Goal: Transaction & Acquisition: Purchase product/service

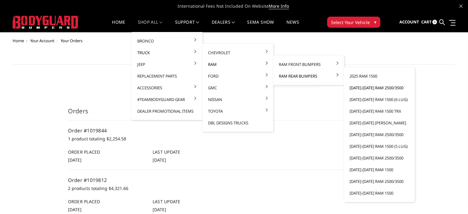
click at [360, 87] on link "[DATE]-[DATE] Ram 2500/3500" at bounding box center [380, 88] width 66 height 12
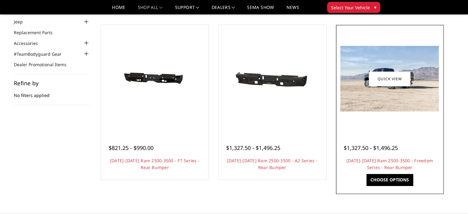
scroll to position [92, 0]
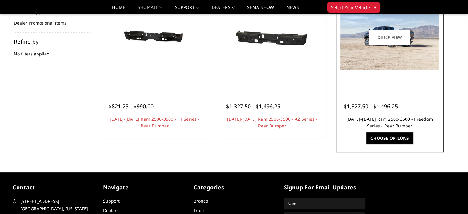
click at [393, 125] on link "[DATE]-[DATE] Ram 2500-3500 - Freedom Series - Rear Bumper" at bounding box center [390, 122] width 87 height 13
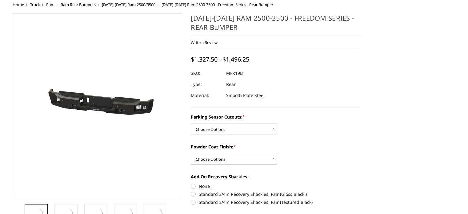
scroll to position [62, 0]
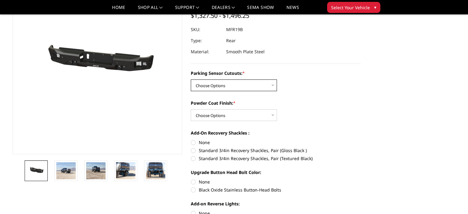
click at [239, 83] on select "Choose Options No - Without Parking Sensor Cutouts Yes - With Parking Sensor Cu…" at bounding box center [234, 85] width 86 height 12
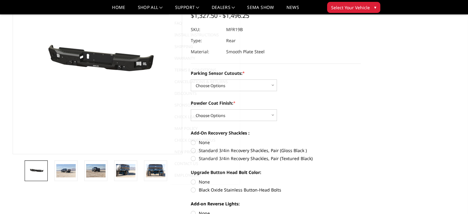
click at [326, 99] on div "Parking Sensor Cutouts: * Choose Options No - Without Parking Sensor Cutouts Ye…" at bounding box center [276, 166] width 170 height 193
click at [253, 116] on select "Choose Options Bare Metal Texture Black Powder Coat" at bounding box center [234, 115] width 86 height 12
select select "2710"
click at [191, 109] on select "Choose Options Bare Metal Texture Black Powder Coat" at bounding box center [234, 115] width 86 height 12
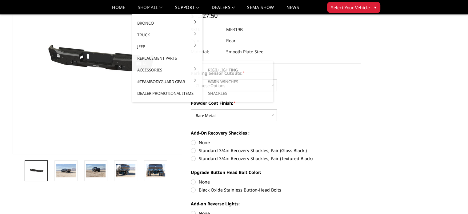
click at [205, 87] on link "Caps" at bounding box center [238, 82] width 66 height 12
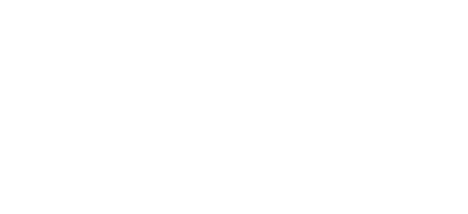
select select "2710"
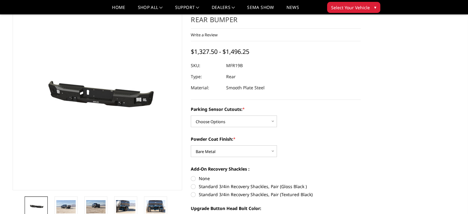
scroll to position [62, 0]
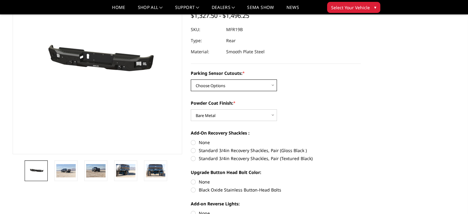
click at [236, 83] on select "Choose Options No - Without Parking Sensor Cutouts Yes - With Parking Sensor Cu…" at bounding box center [234, 85] width 86 height 12
select select "2709"
click at [191, 79] on select "Choose Options No - Without Parking Sensor Cutouts Yes - With Parking Sensor Cu…" at bounding box center [234, 85] width 86 height 12
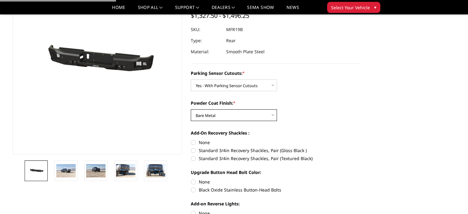
click at [217, 117] on select "Choose Options Bare Metal Texture Black Powder Coat" at bounding box center [234, 115] width 86 height 12
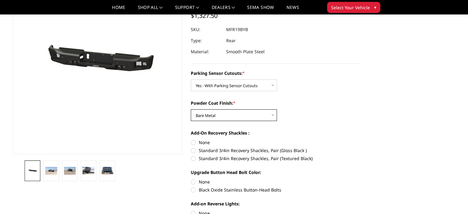
click at [191, 109] on select "Choose Options Bare Metal Texture Black Powder Coat" at bounding box center [234, 115] width 86 height 12
click at [303, 123] on div "Parking Sensor Cutouts: * Choose Options No - Without Parking Sensor Cutouts Ye…" at bounding box center [276, 166] width 170 height 193
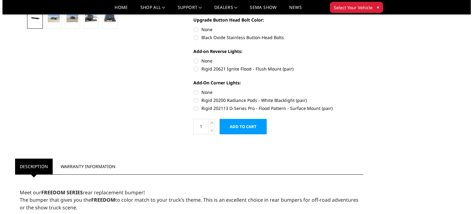
scroll to position [185, 0]
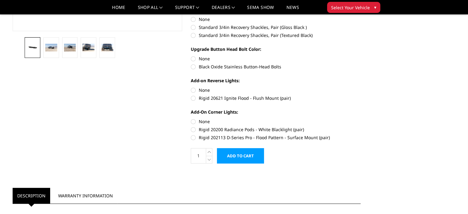
click at [246, 158] on input "Add to Cart" at bounding box center [240, 155] width 47 height 15
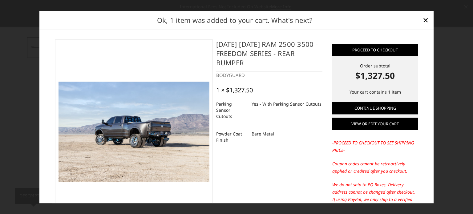
click at [358, 123] on link "View or edit your cart" at bounding box center [375, 124] width 86 height 12
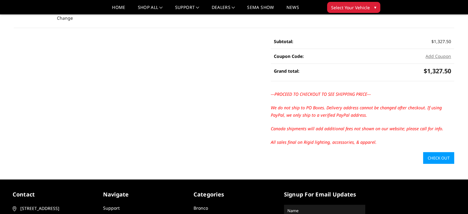
scroll to position [123, 0]
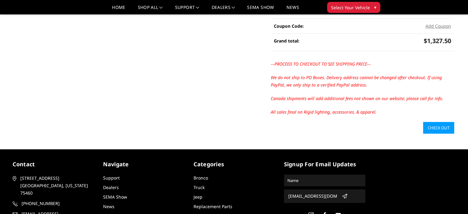
click at [431, 129] on link "Check out" at bounding box center [438, 128] width 31 height 12
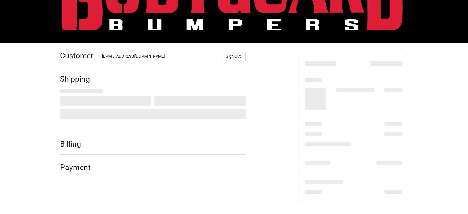
scroll to position [48, 0]
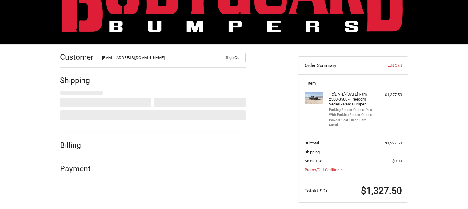
select select "US"
select select "NC"
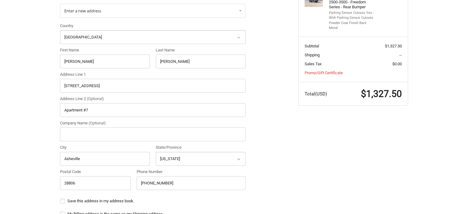
scroll to position [110, 0]
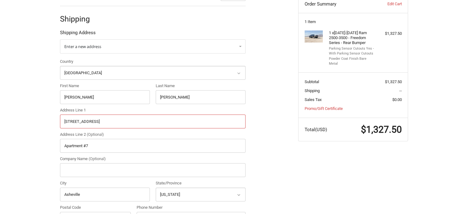
drag, startPoint x: 115, startPoint y: 124, endPoint x: 47, endPoint y: 124, distance: 67.8
click at [47, 124] on div "Customer [EMAIL_ADDRESS][DOMAIN_NAME] Sign Out Shipping Shipping Address Enter …" at bounding box center [234, 206] width 468 height 446
paste input "647 [PERSON_NAME]"
type input "647 [PERSON_NAME]"
drag, startPoint x: 92, startPoint y: 145, endPoint x: 49, endPoint y: 145, distance: 43.1
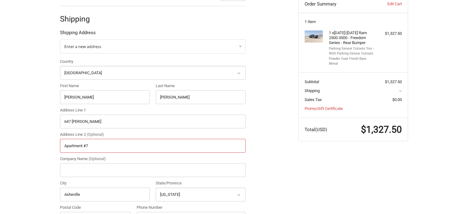
click at [50, 145] on div "Customer [EMAIL_ADDRESS][DOMAIN_NAME] Sign Out Shipping Shipping Address Enter …" at bounding box center [235, 206] width 370 height 446
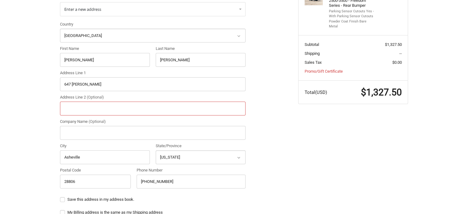
scroll to position [171, 0]
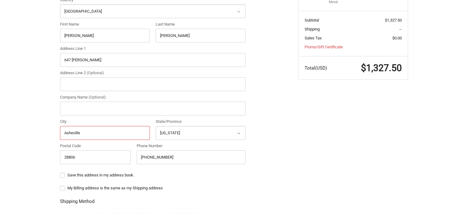
drag, startPoint x: 85, startPoint y: 134, endPoint x: 46, endPoint y: 132, distance: 38.9
click at [46, 132] on div "Customer [EMAIL_ADDRESS][DOMAIN_NAME] Sign Out Shipping Shipping Address Enter …" at bounding box center [234, 144] width 468 height 446
paste input "Dacula"
type input "Dacula"
click at [176, 133] on select "Select a state [US_STATE] [US_STATE] [US_STATE] [US_STATE] [US_STATE] Armed For…" at bounding box center [201, 133] width 90 height 14
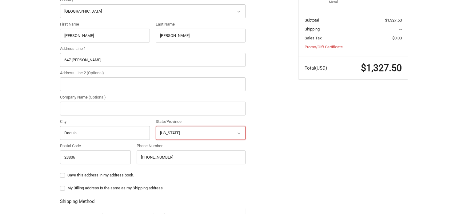
select select "GA"
click at [156, 126] on select "Select a state [US_STATE] [US_STATE] [US_STATE] [US_STATE] [US_STATE] Armed For…" at bounding box center [201, 133] width 90 height 14
drag, startPoint x: 78, startPoint y: 155, endPoint x: 47, endPoint y: 155, distance: 31.1
click at [47, 155] on div "Customer [EMAIL_ADDRESS][DOMAIN_NAME] Sign Out Shipping Shipping Address Enter …" at bounding box center [234, 144] width 468 height 446
paste input "30019"
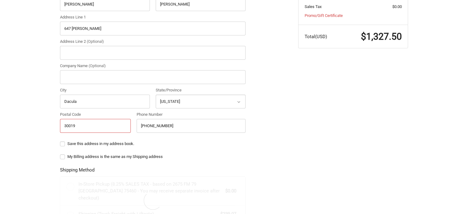
scroll to position [294, 0]
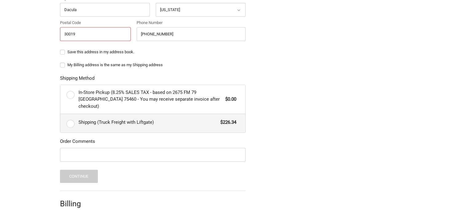
type input "30019"
click at [85, 119] on span "Shipping (Truck Freight with Liftgate)" at bounding box center [148, 122] width 139 height 7
click at [61, 114] on input "Shipping (Truck Freight with Liftgate) $226.34" at bounding box center [60, 114] width 0 height 0
radio input "true"
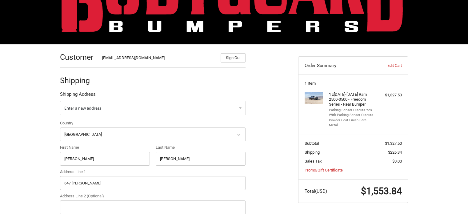
scroll to position [110, 0]
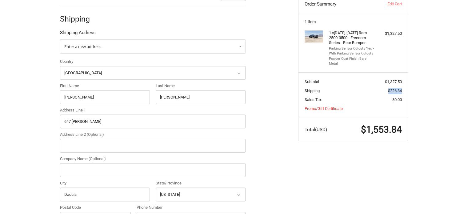
drag, startPoint x: 388, startPoint y: 85, endPoint x: 403, endPoint y: 86, distance: 14.5
click at [403, 86] on section "Subtotal $1,327.50 Shipping $226.34 Sales Tax $0.00 Promo/Gift Certificate" at bounding box center [353, 94] width 109 height 45
copy span "$226.34"
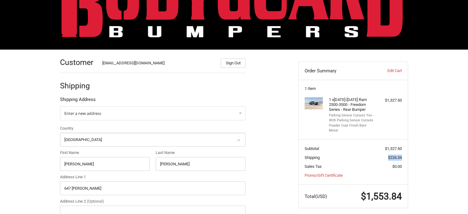
scroll to position [0, 0]
